Goal: Task Accomplishment & Management: Manage account settings

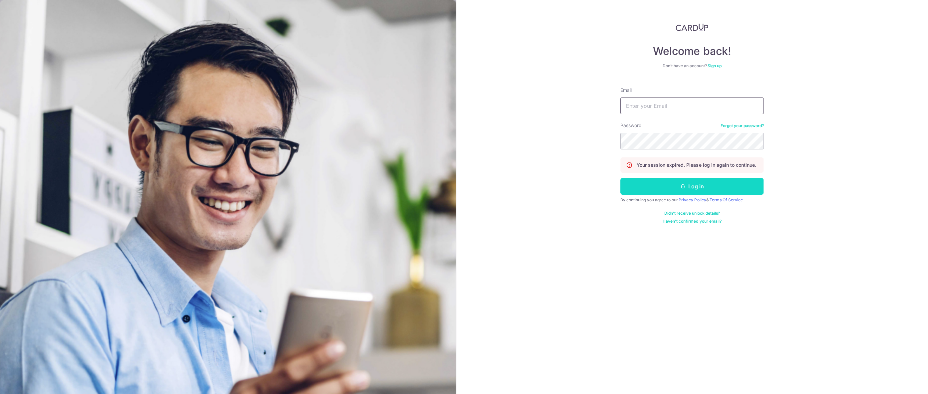
type input "[EMAIL_ADDRESS][DOMAIN_NAME]"
click at [695, 193] on button "Log in" at bounding box center [692, 186] width 143 height 17
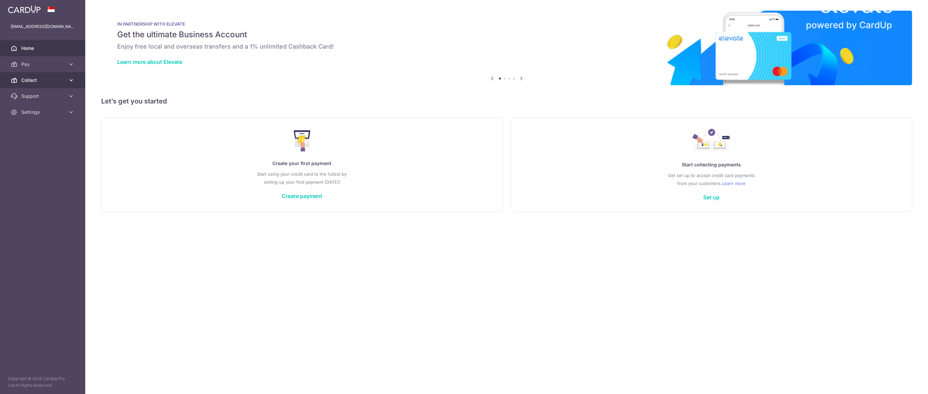
click at [48, 84] on link "Collect" at bounding box center [42, 80] width 85 height 16
click at [41, 96] on span "Dashboard" at bounding box center [43, 96] width 44 height 7
